Goal: Task Accomplishment & Management: Use online tool/utility

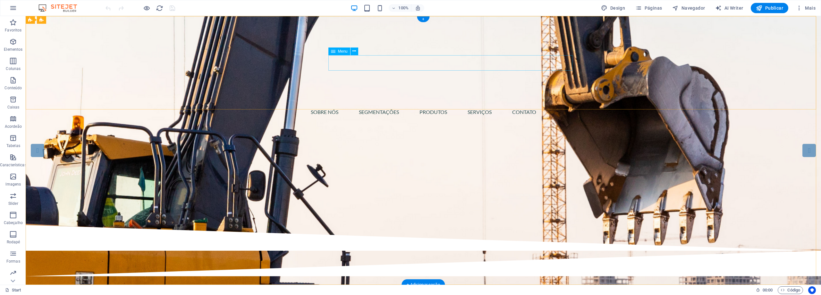
click at [402, 104] on nav "Sobre Nós SEGMENTAÇÕES PRODUTOS SERVIÇOS CONTATO" at bounding box center [423, 111] width 303 height 15
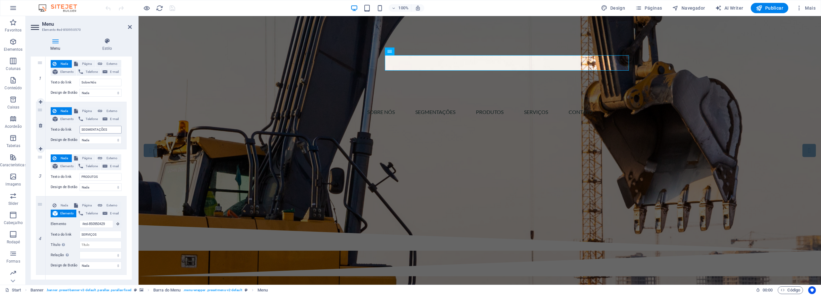
scroll to position [62, 0]
click at [89, 111] on span "Página" at bounding box center [87, 111] width 14 height 8
select select
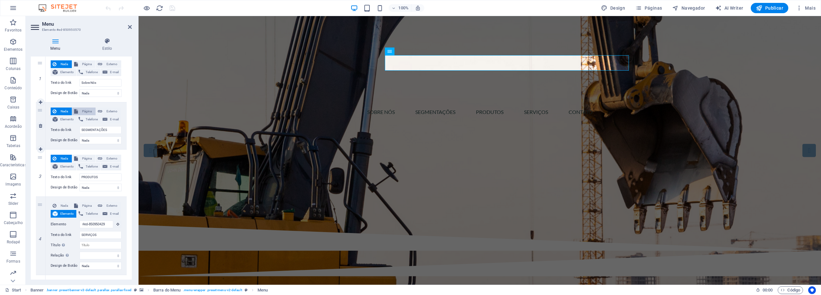
select select
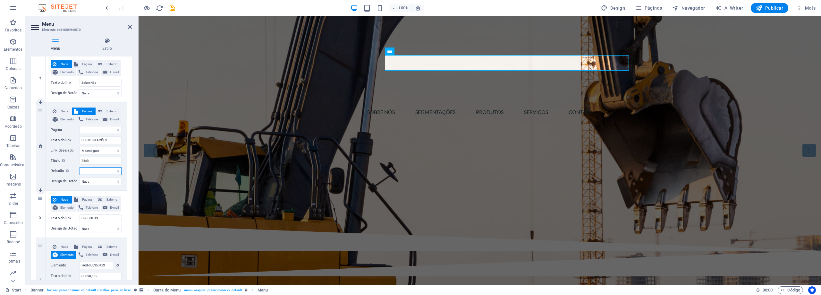
click at [115, 174] on select "alternado autor guia de favoritos externo ajuda licença avançar nofollow norefe…" at bounding box center [101, 171] width 42 height 8
click at [107, 113] on span "Externo" at bounding box center [111, 111] width 15 height 8
select select "blank"
select select
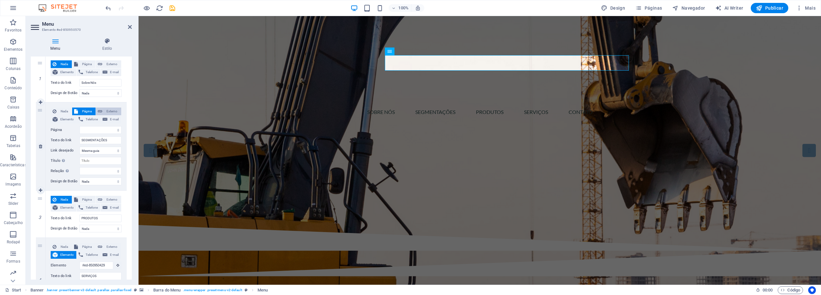
select select
click at [53, 120] on icon at bounding box center [55, 119] width 5 height 8
select select
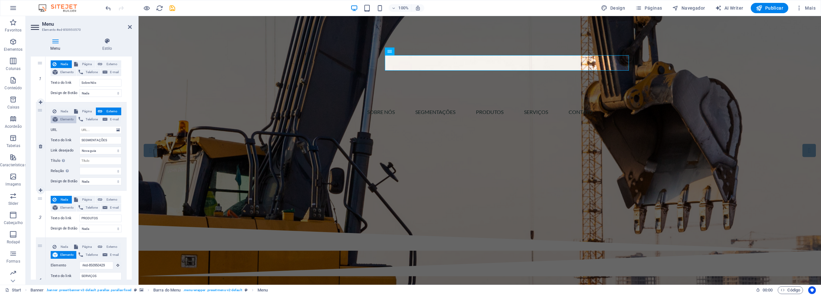
select select
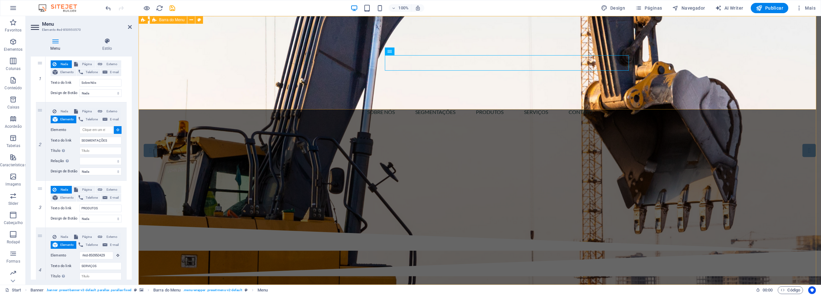
click at [190, 93] on div "Sobre Nós SEGMENTAÇÕES PRODUTOS SERVIÇOS CONTATO" at bounding box center [480, 70] width 683 height 109
type input "#ed-850950564"
select select
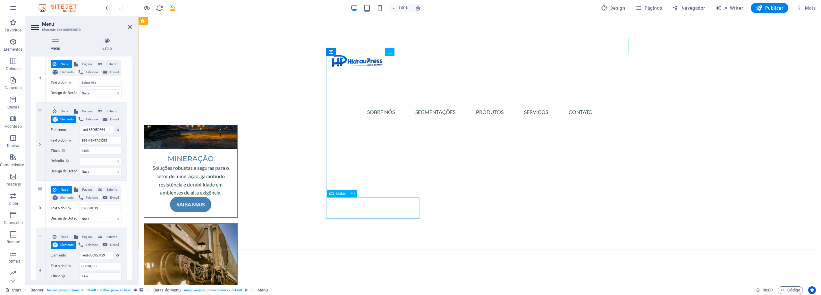
scroll to position [225, 0]
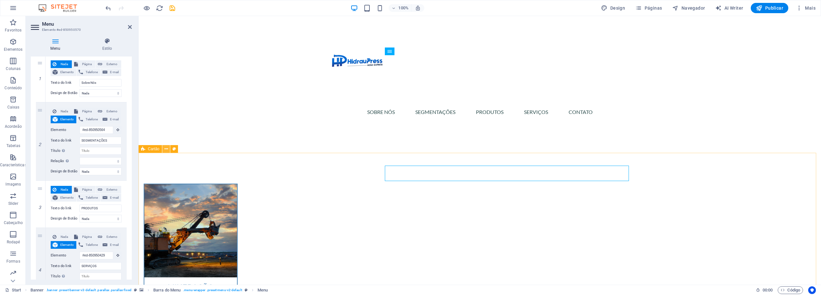
click at [165, 147] on icon at bounding box center [167, 149] width 4 height 7
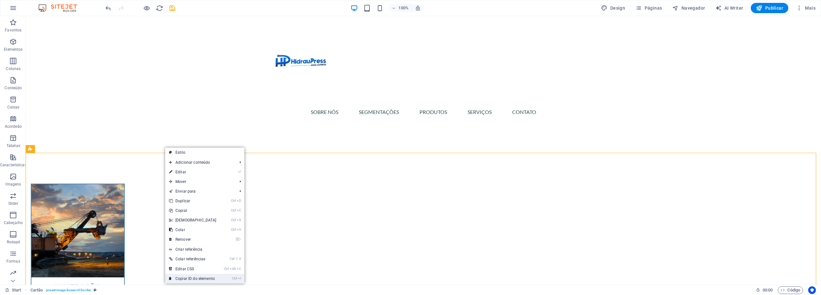
click at [200, 276] on link "Ctrl I Copiar ID do elemento" at bounding box center [192, 279] width 55 height 10
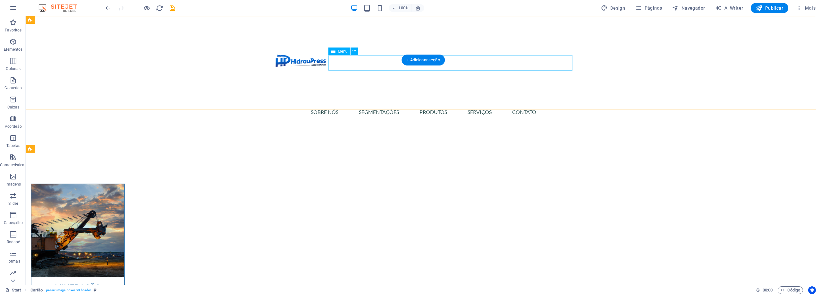
click at [330, 104] on nav "Sobre Nós SEGMENTAÇÕES PRODUTOS SERVIÇOS CONTATO" at bounding box center [423, 111] width 303 height 15
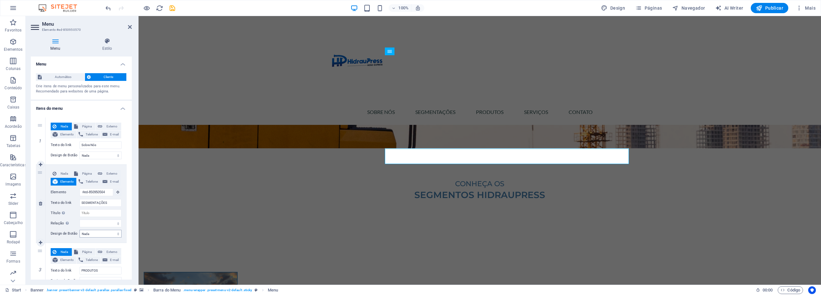
scroll to position [131, 0]
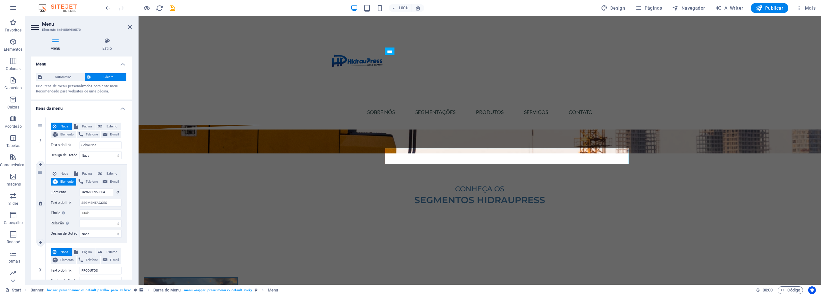
click at [68, 183] on span "Elemento" at bounding box center [67, 182] width 15 height 8
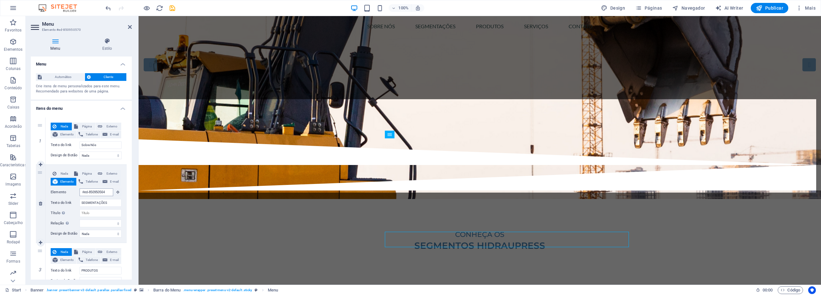
scroll to position [0, 0]
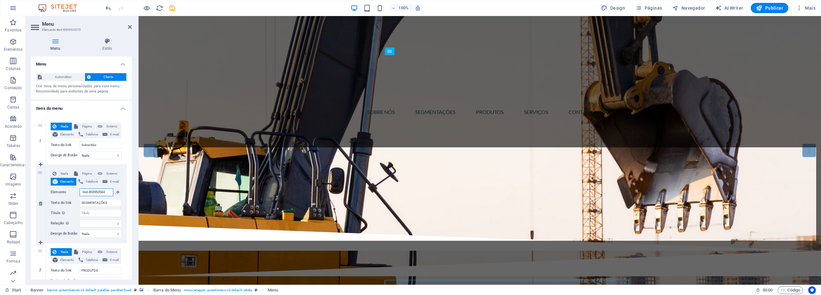
click at [83, 193] on input "#ed-850950564" at bounding box center [97, 192] width 34 height 8
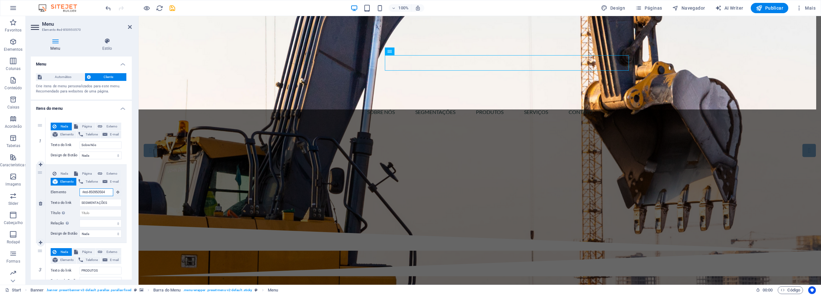
click at [83, 193] on input "#ed-850950564" at bounding box center [97, 192] width 34 height 8
paste input "943068753"
type input "#ed-943068753"
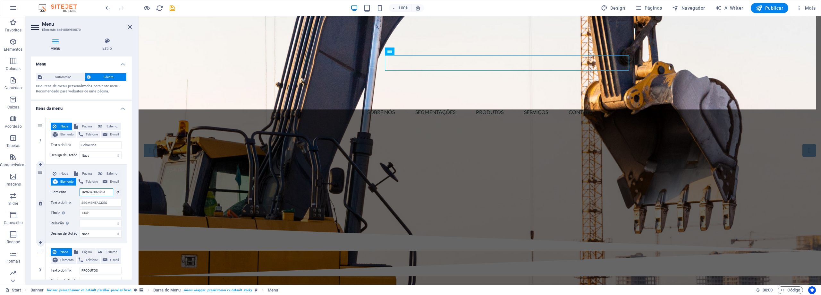
select select
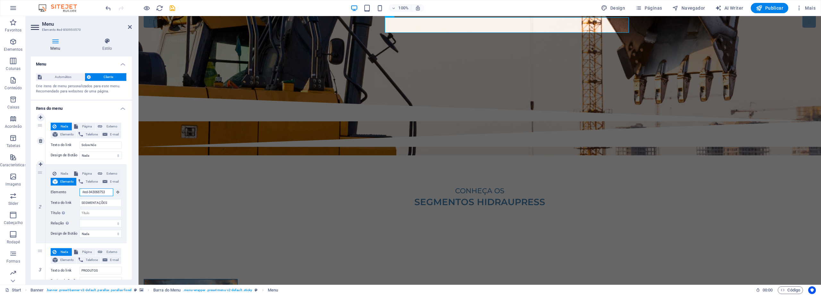
scroll to position [38, 0]
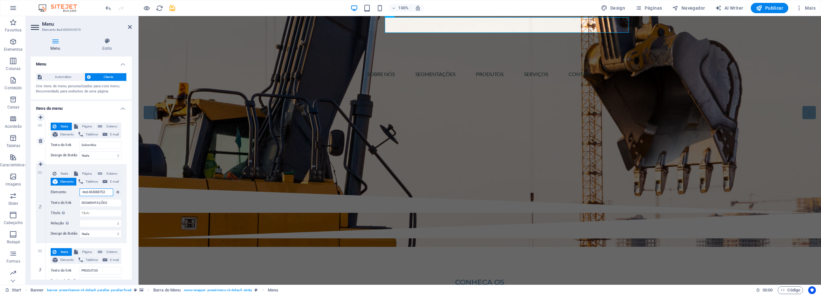
type input "#ed-943068753"
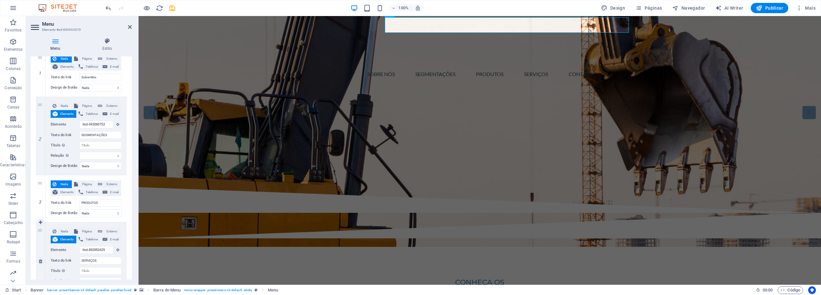
scroll to position [190, 0]
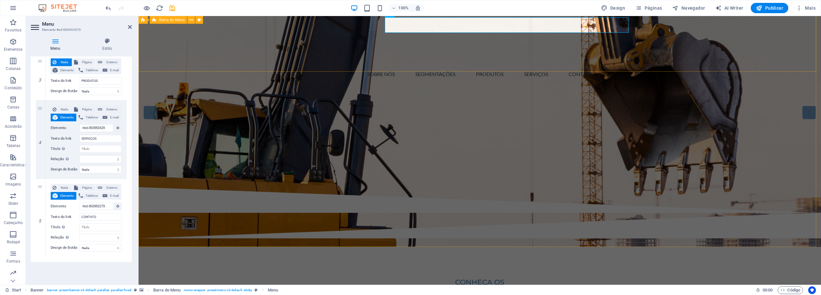
click at [211, 41] on div "Sobre Nós SEGMENTAÇÕES PRODUTOS SERVIÇOS CONTATO" at bounding box center [480, 32] width 683 height 109
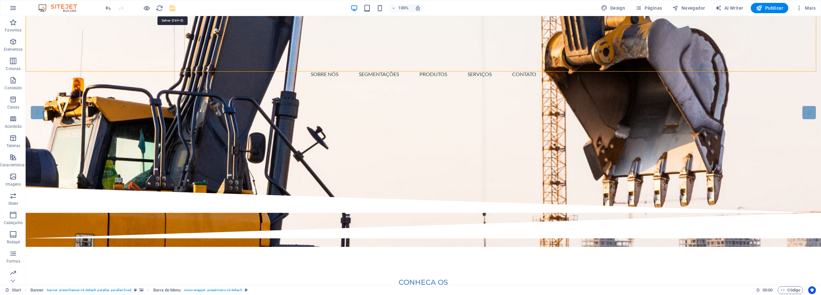
click at [169, 11] on icon "save" at bounding box center [172, 7] width 7 height 7
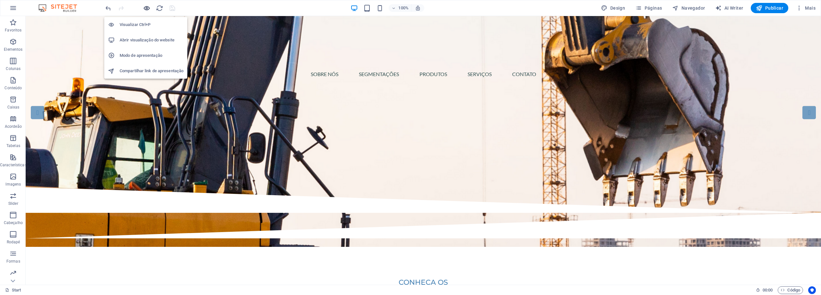
click at [144, 9] on icon "button" at bounding box center [146, 7] width 7 height 7
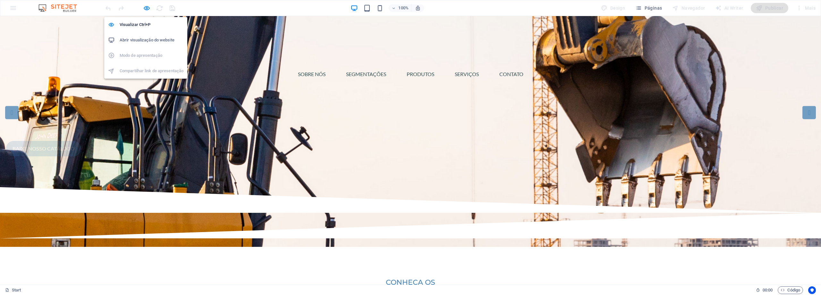
click at [146, 38] on h6 "Abrir visualização do website" at bounding box center [152, 40] width 64 height 8
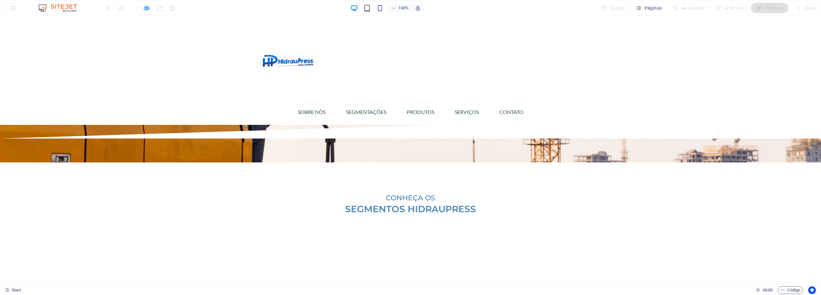
scroll to position [358, 0]
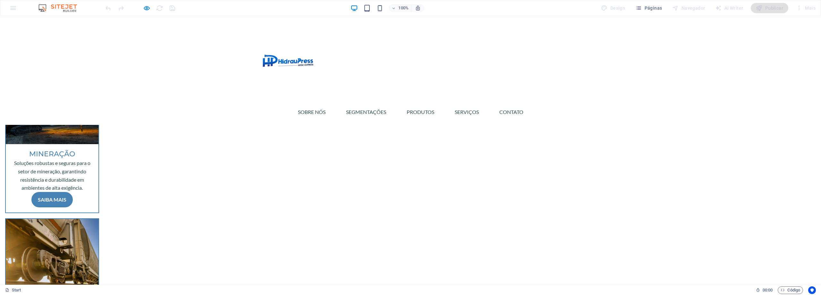
click at [142, 5] on div at bounding box center [140, 8] width 72 height 10
click at [146, 8] on icon "button" at bounding box center [146, 7] width 7 height 7
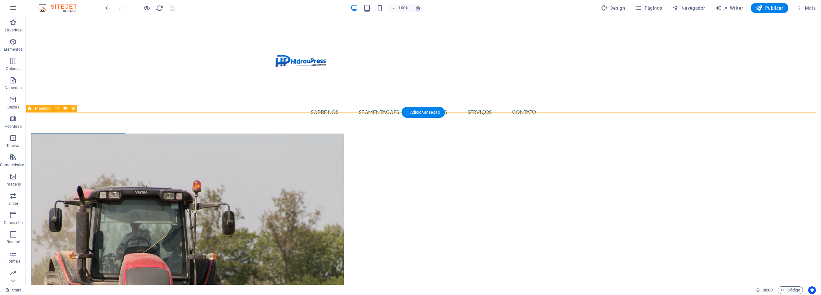
scroll to position [871, 0]
